Goal: Information Seeking & Learning: Learn about a topic

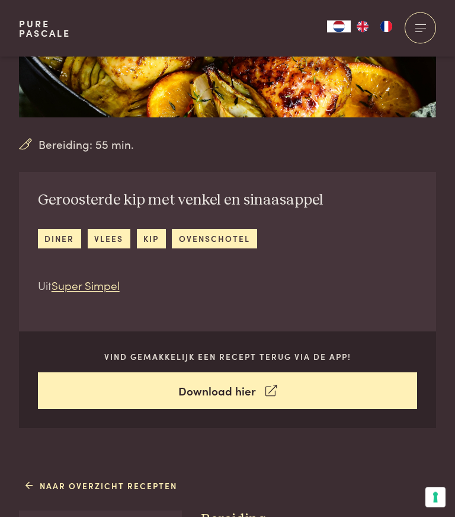
scroll to position [193, 0]
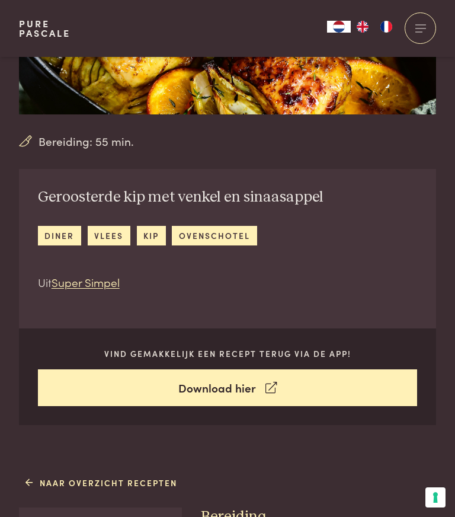
click at [104, 277] on link "Super Simpel" at bounding box center [86, 282] width 68 height 16
click at [65, 477] on link "Naar overzicht recepten" at bounding box center [101, 483] width 152 height 12
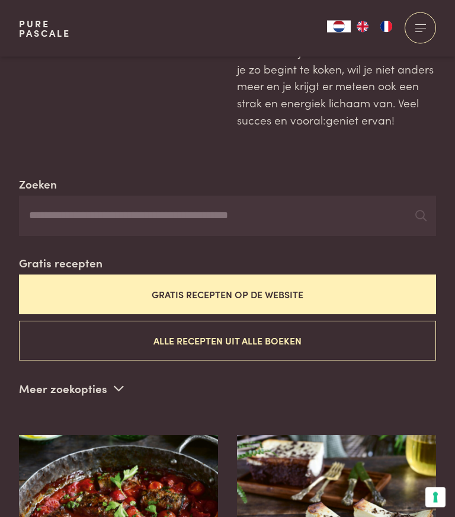
click at [290, 286] on button "Gratis recepten op de website" at bounding box center [227, 295] width 417 height 40
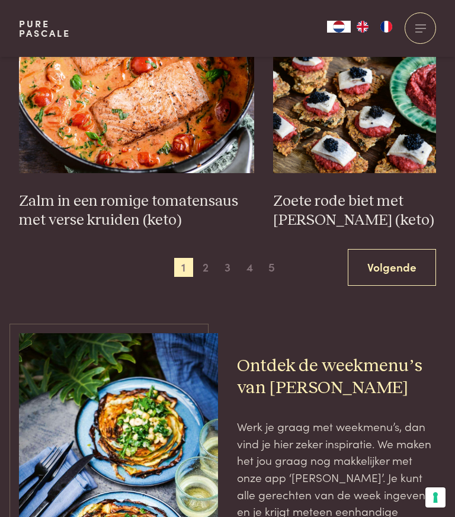
scroll to position [1800, 0]
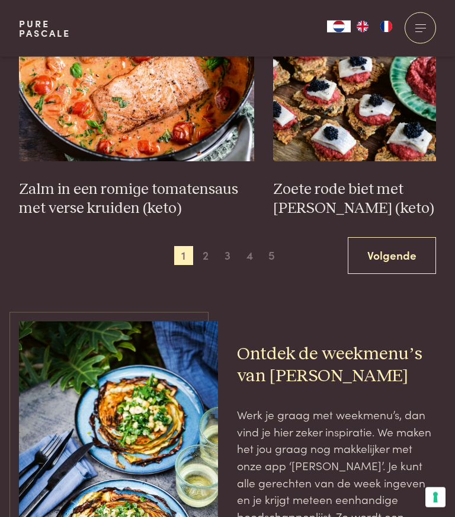
click at [211, 247] on span "2" at bounding box center [205, 256] width 19 height 19
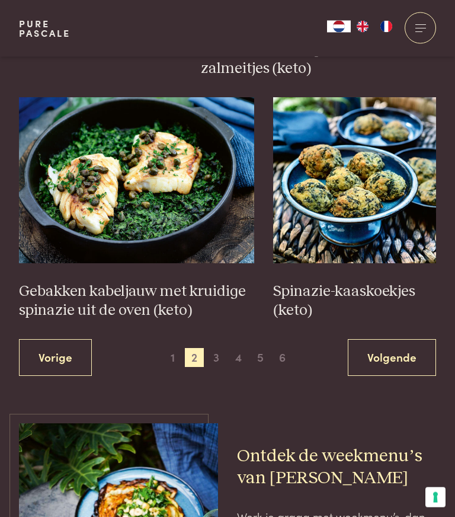
scroll to position [1699, 0]
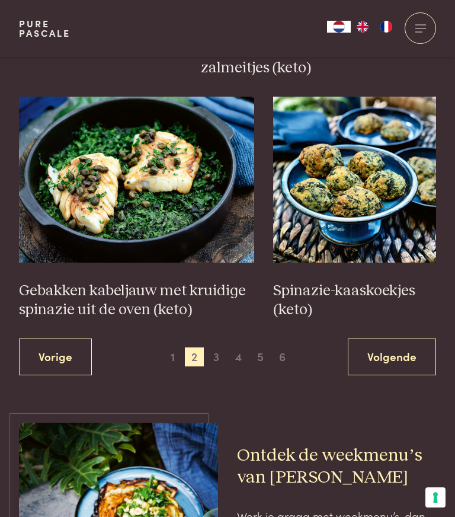
click at [216, 347] on span "3" at bounding box center [216, 356] width 19 height 19
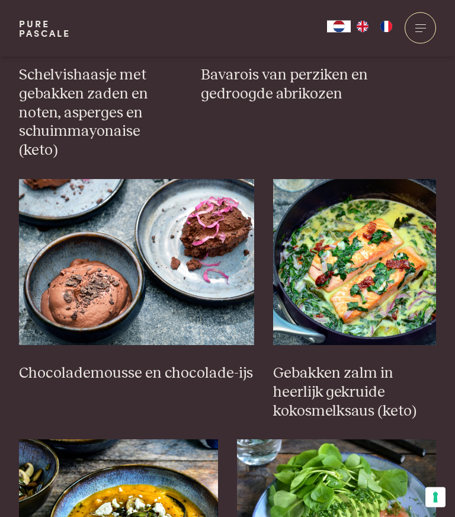
scroll to position [968, 0]
click at [211, 270] on img at bounding box center [137, 262] width 236 height 166
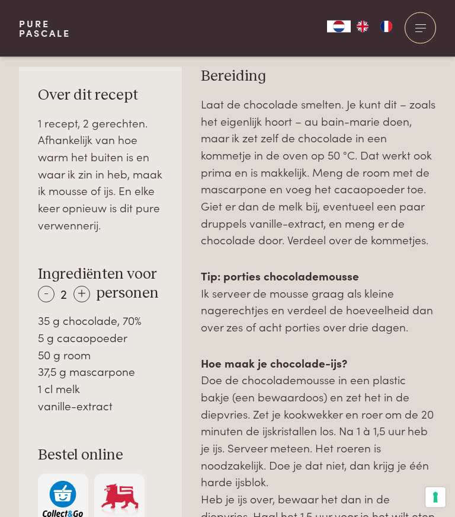
scroll to position [645, 0]
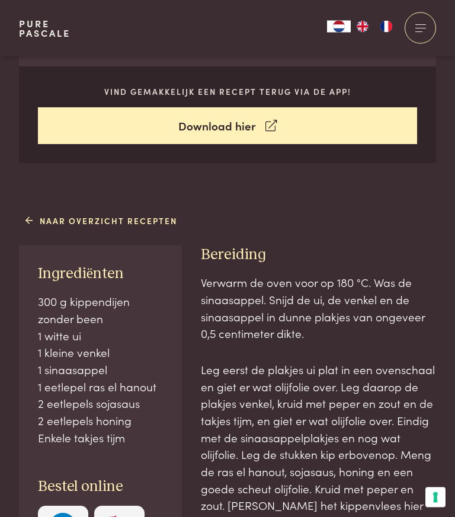
scroll to position [455, 0]
click at [159, 218] on link "Naar overzicht recepten" at bounding box center [101, 221] width 152 height 12
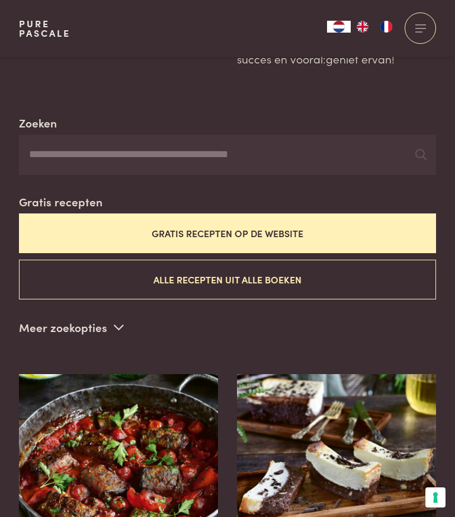
click at [342, 224] on button "Gratis recepten op de website" at bounding box center [227, 233] width 417 height 40
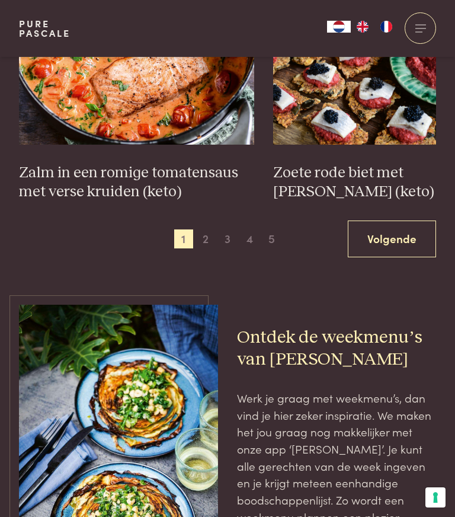
click at [228, 229] on span "3" at bounding box center [227, 238] width 19 height 19
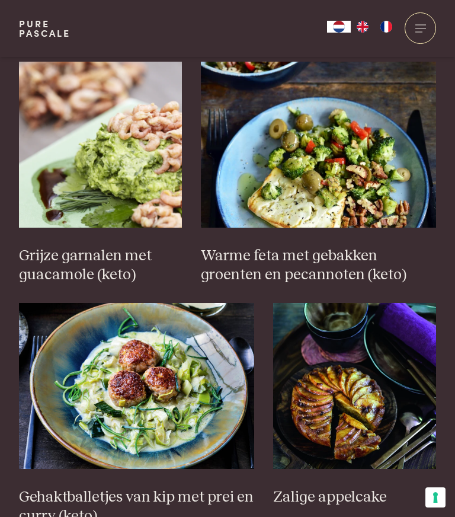
scroll to position [1575, 0]
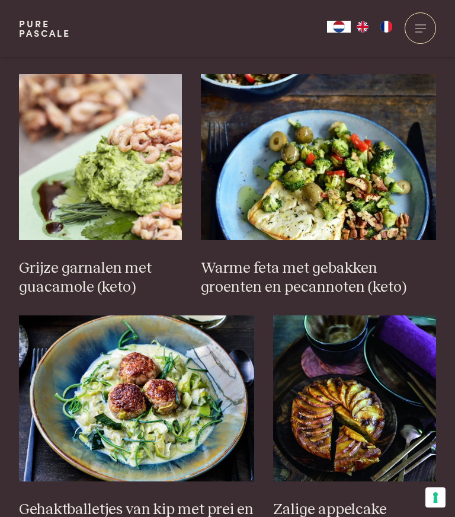
click at [365, 164] on img at bounding box center [319, 157] width 236 height 166
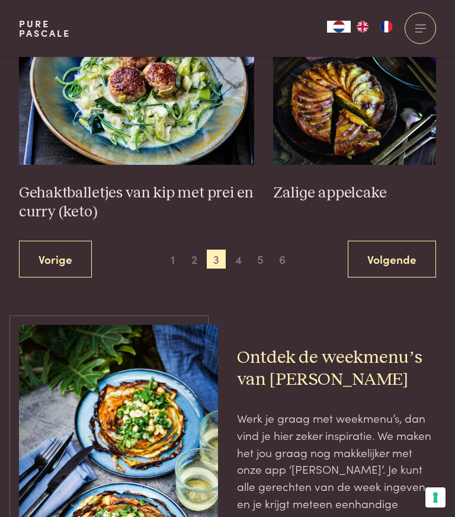
click at [238, 250] on span "4" at bounding box center [238, 259] width 19 height 19
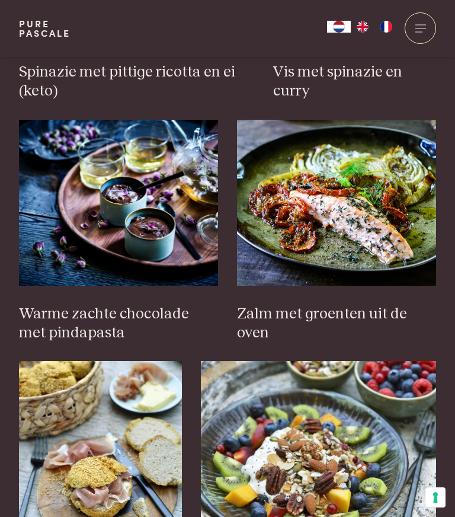
scroll to position [1210, 0]
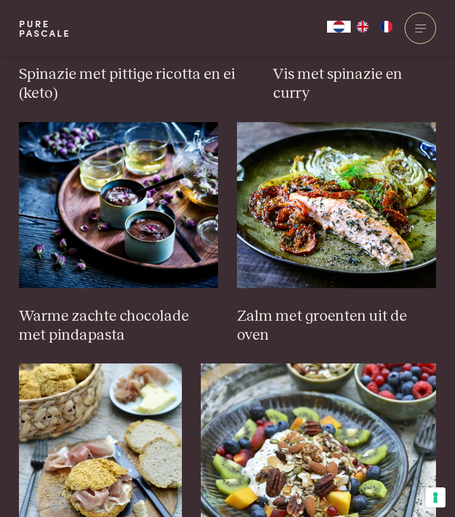
click at [408, 193] on img at bounding box center [336, 205] width 199 height 166
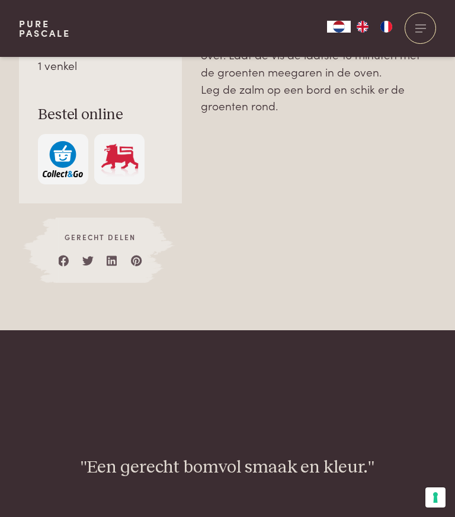
scroll to position [915, 0]
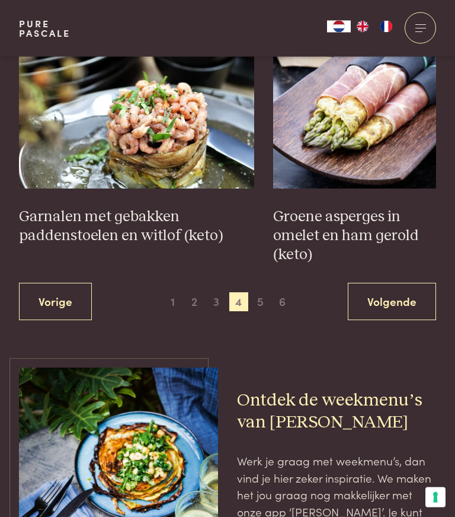
scroll to position [1774, 0]
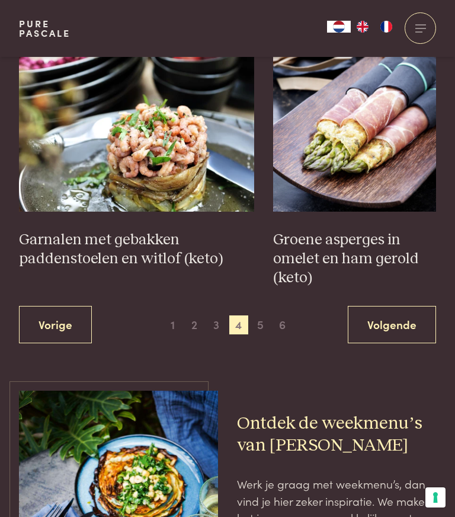
click at [262, 315] on span "5" at bounding box center [260, 324] width 19 height 19
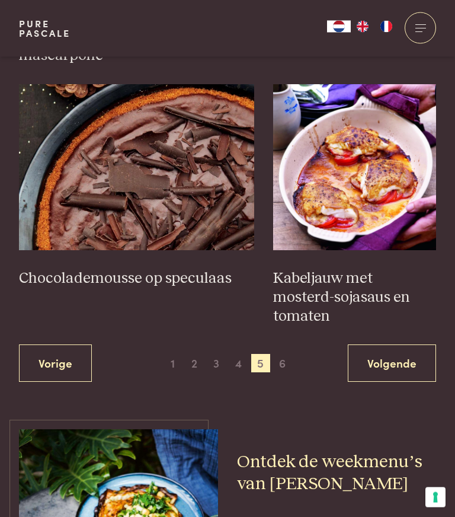
scroll to position [1731, 0]
click at [283, 354] on span "6" at bounding box center [282, 363] width 19 height 19
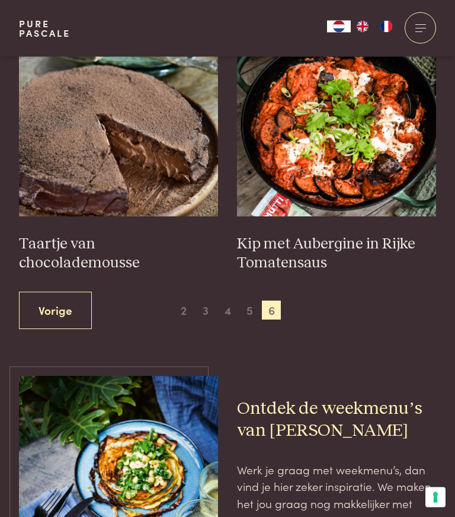
scroll to position [538, 0]
click at [170, 189] on img at bounding box center [118, 133] width 199 height 166
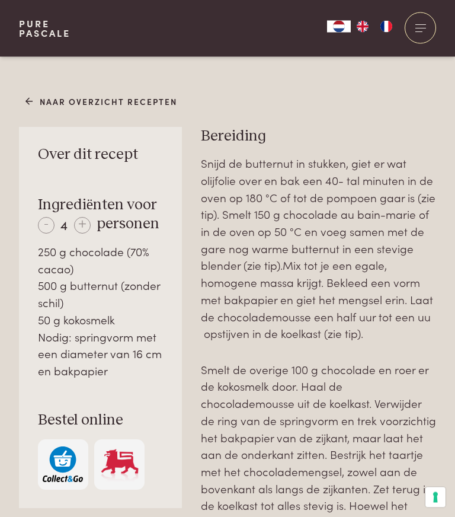
scroll to position [545, 0]
click at [402, 114] on div "Naar overzicht recepten Over dit recept Ingrediënten voor - 4 + personen 250 g …" at bounding box center [227, 519] width 455 height 857
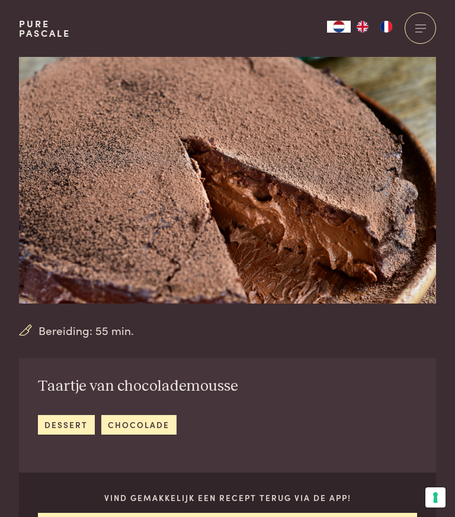
scroll to position [0, 0]
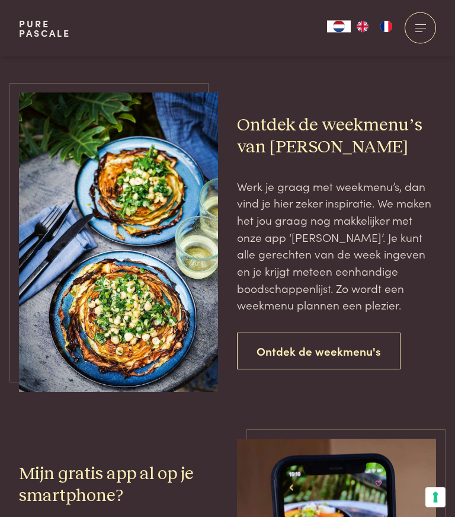
scroll to position [814, 0]
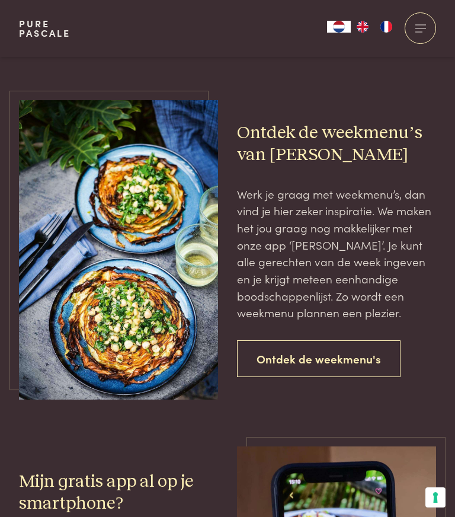
click at [356, 347] on link "Ontdek de weekmenu's" at bounding box center [319, 358] width 164 height 37
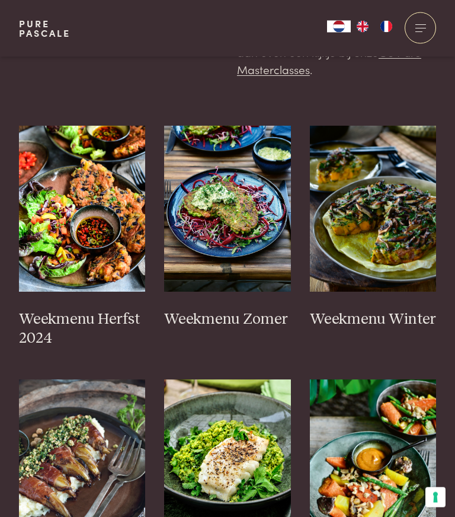
scroll to position [340, 0]
click at [112, 203] on img at bounding box center [82, 209] width 127 height 166
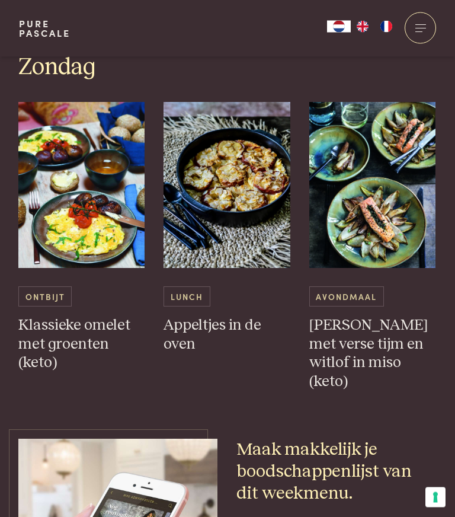
scroll to position [2806, 1]
